Goal: Information Seeking & Learning: Learn about a topic

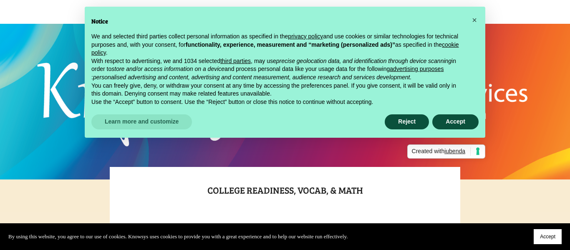
scroll to position [144, 0]
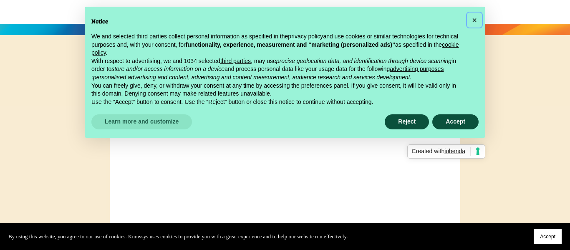
click at [470, 20] on button "×" at bounding box center [474, 19] width 13 height 13
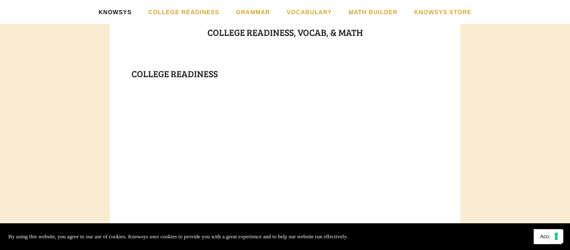
scroll to position [141, 0]
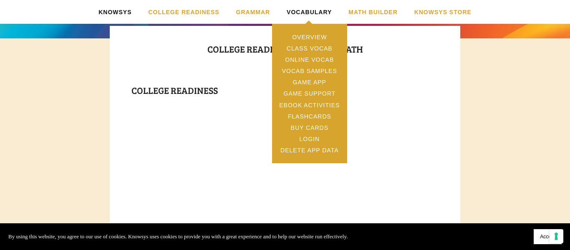
click at [315, 14] on link "Vocabulary" at bounding box center [309, 12] width 45 height 24
click at [296, 58] on link "Online Vocab" at bounding box center [309, 59] width 75 height 11
